Goal: Find contact information: Find contact information

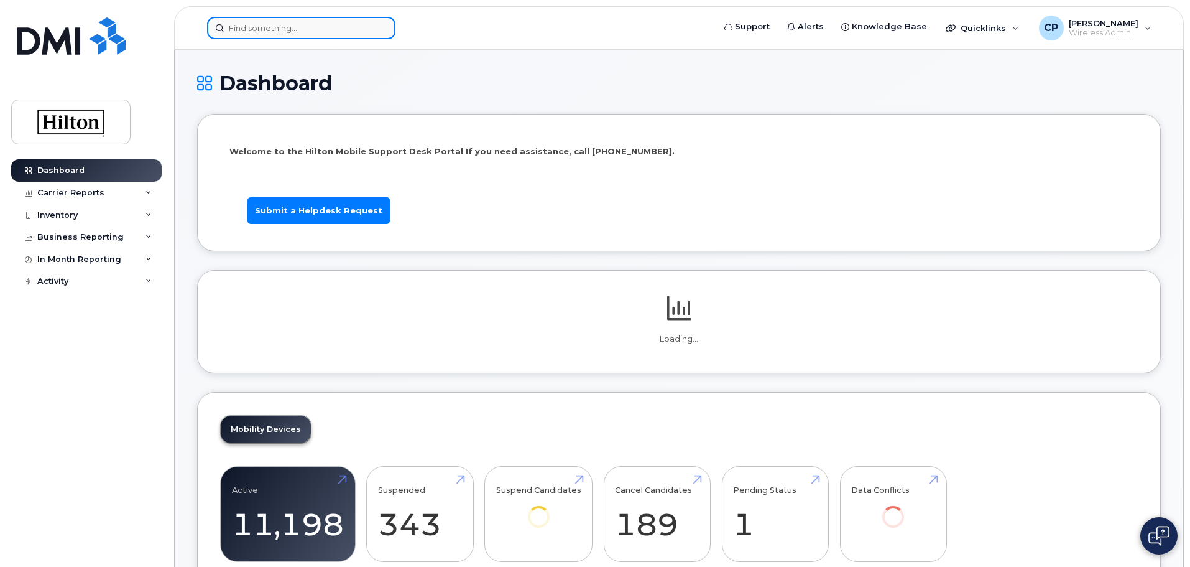
click at [301, 32] on input at bounding box center [301, 28] width 188 height 22
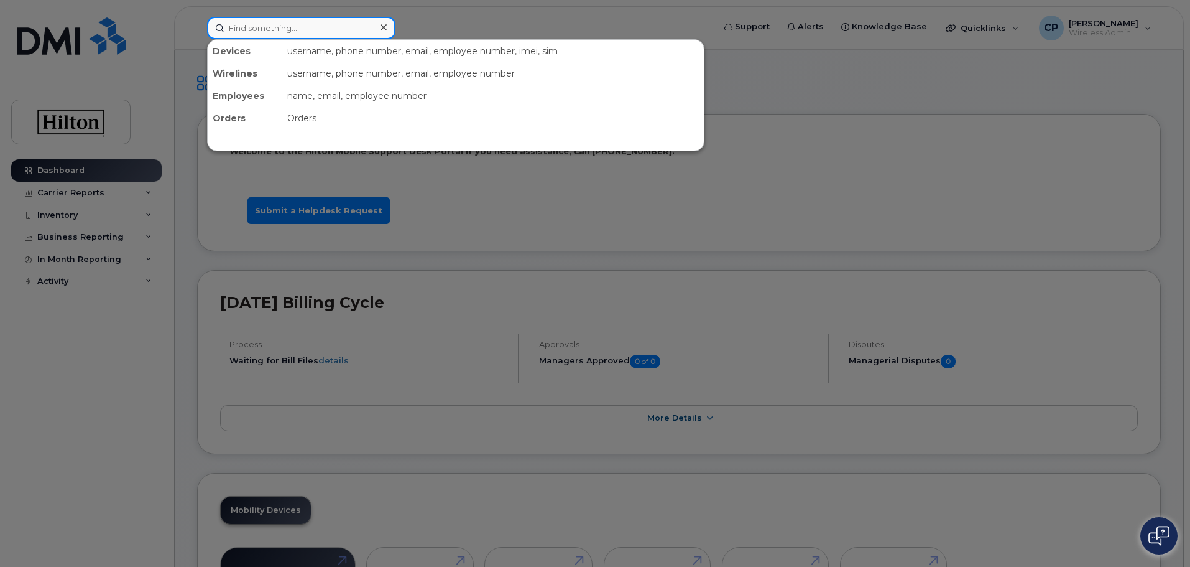
paste input "[PERSON_NAME][EMAIL_ADDRESS][PERSON_NAME][DOMAIN_NAME]"
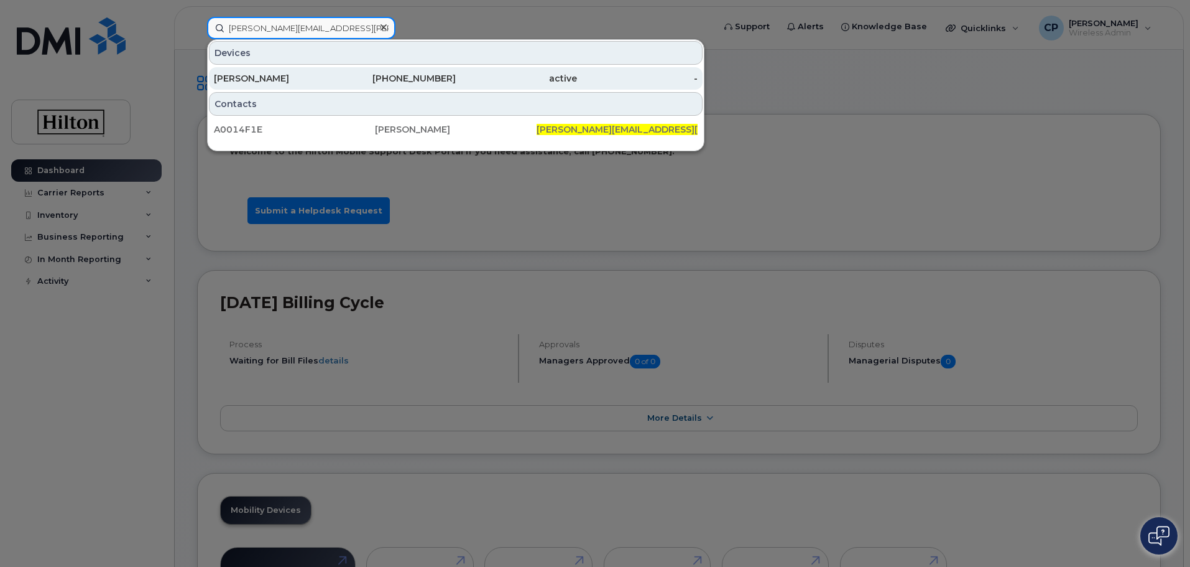
type input "[PERSON_NAME][EMAIL_ADDRESS][PERSON_NAME][DOMAIN_NAME]"
click at [343, 76] on div "[PHONE_NUMBER]" at bounding box center [395, 78] width 121 height 12
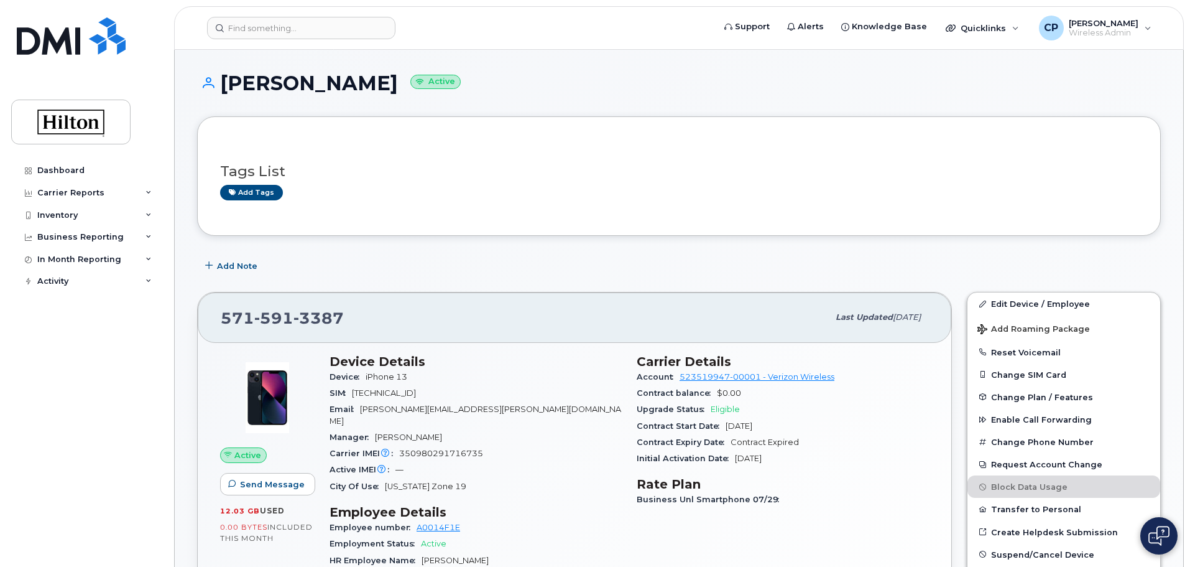
scroll to position [62, 0]
